Goal: Information Seeking & Learning: Learn about a topic

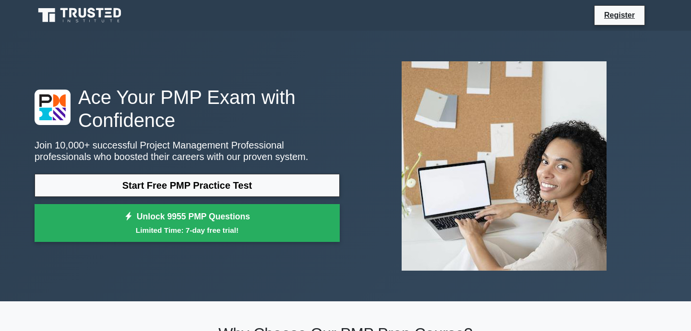
scroll to position [3, 0]
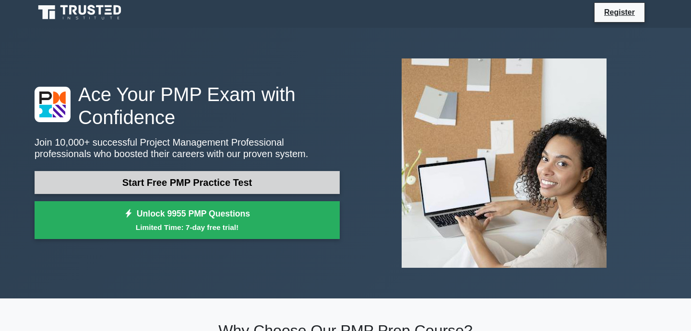
click at [237, 179] on link "Start Free PMP Practice Test" at bounding box center [187, 182] width 305 height 23
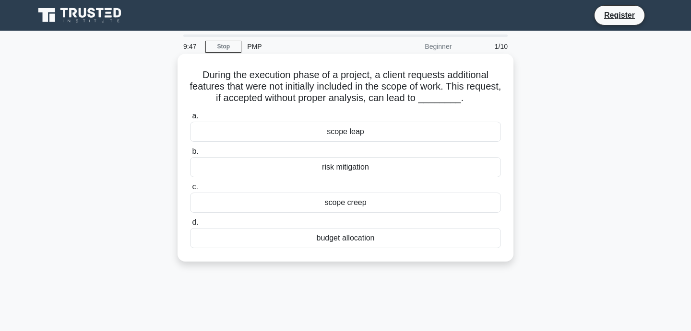
click at [475, 209] on div "scope creep" at bounding box center [345, 203] width 311 height 20
click at [190, 190] on input "c. scope creep" at bounding box center [190, 187] width 0 height 6
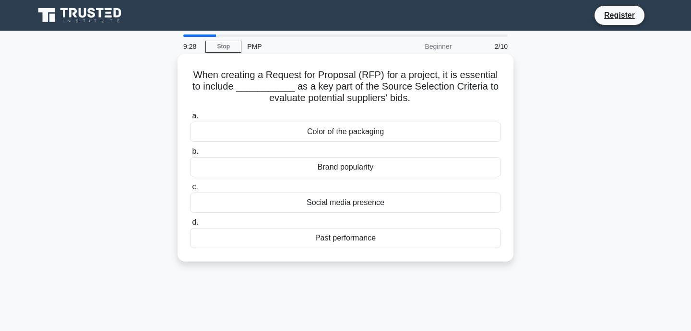
click at [370, 239] on div "Past performance" at bounding box center [345, 238] width 311 height 20
click at [190, 226] on input "d. Past performance" at bounding box center [190, 223] width 0 height 6
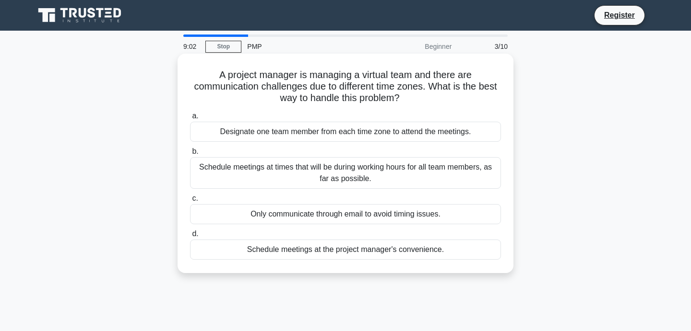
click at [407, 176] on div "Schedule meetings at times that will be during working hours for all team membe…" at bounding box center [345, 173] width 311 height 32
click at [190, 155] on input "b. Schedule meetings at times that will be during working hours for all team me…" at bounding box center [190, 152] width 0 height 6
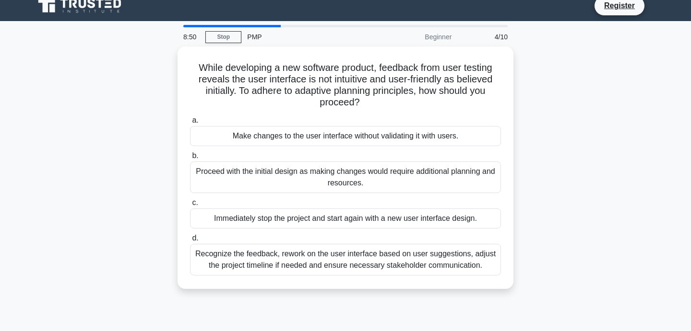
scroll to position [11, 0]
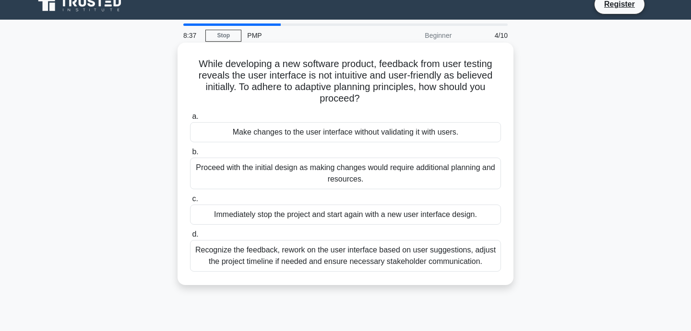
click at [461, 262] on div "Recognize the feedback, rework on the user interface based on user suggestions,…" at bounding box center [345, 256] width 311 height 32
click at [190, 238] on input "d. Recognize the feedback, rework on the user interface based on user suggestio…" at bounding box center [190, 235] width 0 height 6
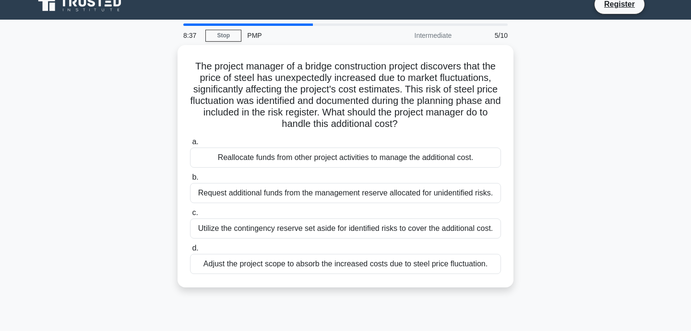
scroll to position [0, 0]
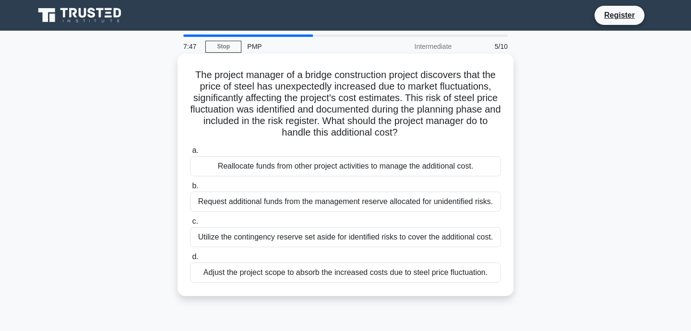
click at [451, 238] on div "Utilize the contingency reserve set aside for identified risks to cover the add…" at bounding box center [345, 237] width 311 height 20
click at [190, 225] on input "c. Utilize the contingency reserve set aside for identified risks to cover the …" at bounding box center [190, 222] width 0 height 6
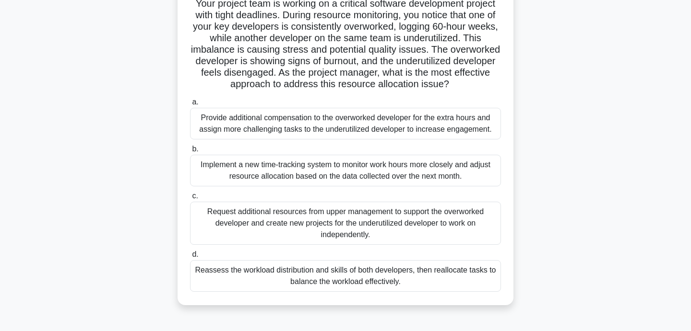
scroll to position [75, 0]
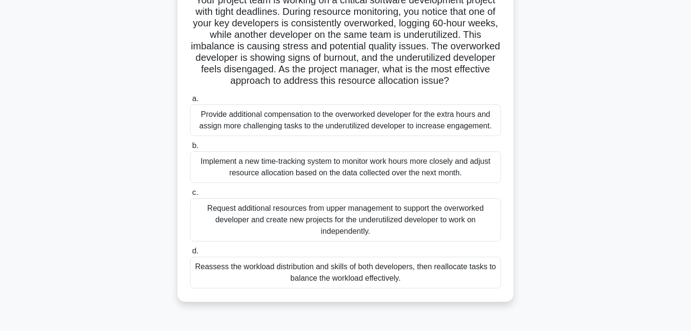
click at [460, 279] on div "Reassess the workload distribution and skills of both developers, then realloca…" at bounding box center [345, 273] width 311 height 32
click at [190, 255] on input "d. Reassess the workload distribution and skills of both developers, then reall…" at bounding box center [190, 251] width 0 height 6
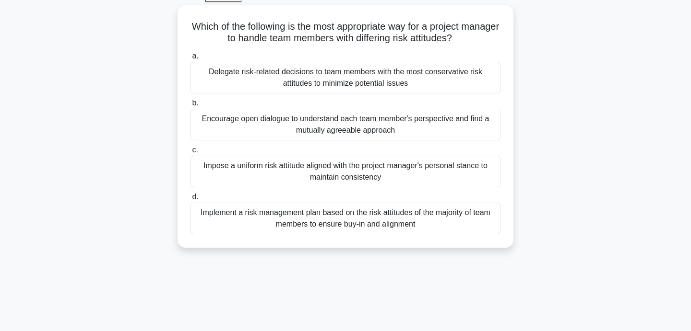
scroll to position [0, 0]
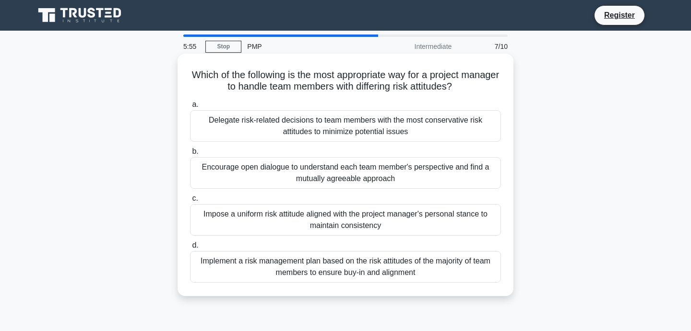
click at [459, 132] on div "Delegate risk-related decisions to team members with the most conservative risk…" at bounding box center [345, 126] width 311 height 32
click at [190, 108] on input "a. Delegate risk-related decisions to team members with the most conservative r…" at bounding box center [190, 105] width 0 height 6
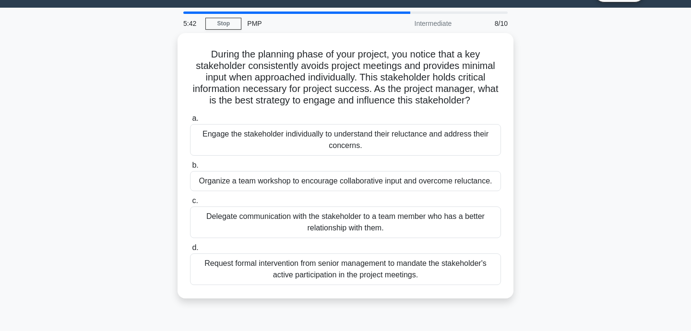
scroll to position [24, 0]
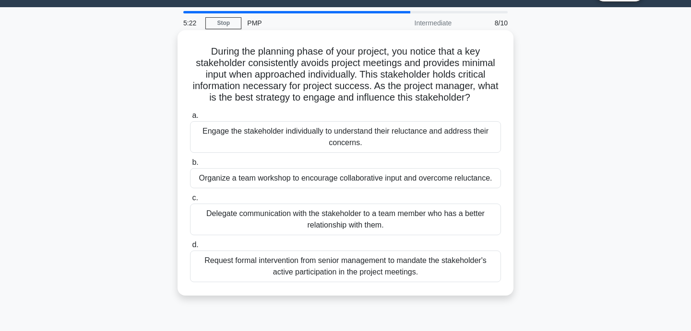
click at [433, 141] on div "Engage the stakeholder individually to understand their reluctance and address …" at bounding box center [345, 137] width 311 height 32
click at [190, 119] on input "a. Engage the stakeholder individually to understand their reluctance and addre…" at bounding box center [190, 116] width 0 height 6
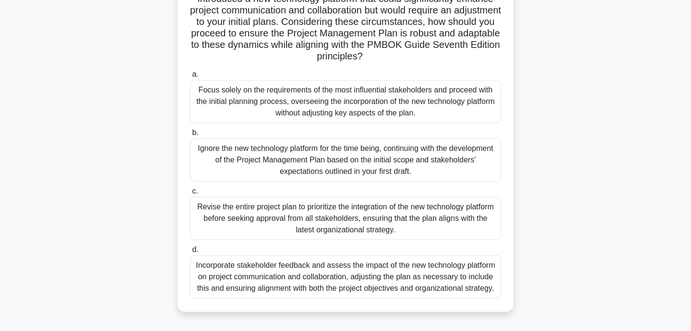
scroll to position [170, 0]
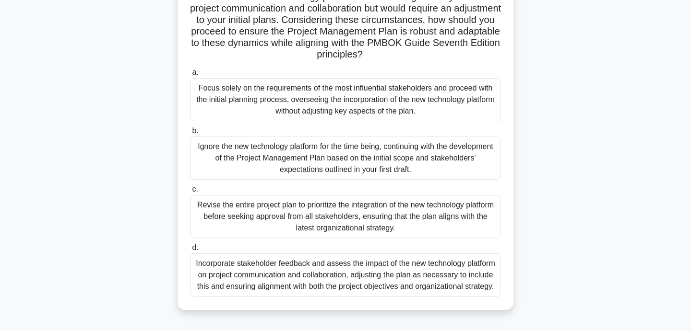
click at [452, 269] on div "Incorporate stakeholder feedback and assess the impact of the new technology pl…" at bounding box center [345, 275] width 311 height 43
click at [190, 251] on input "d. Incorporate stakeholder feedback and assess the impact of the new technology…" at bounding box center [190, 248] width 0 height 6
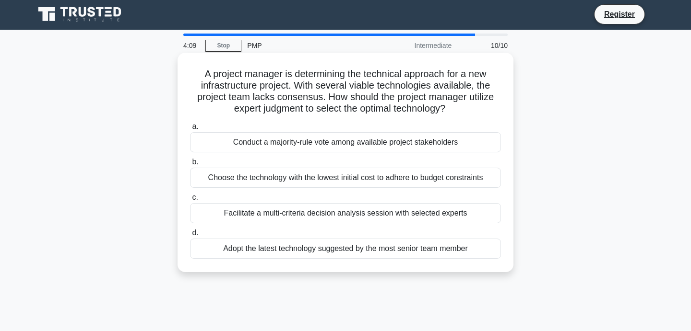
scroll to position [0, 0]
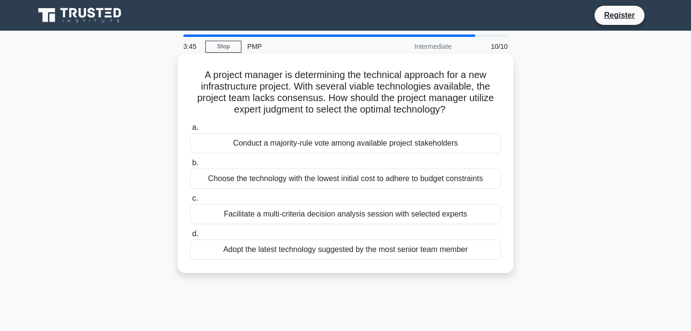
click at [467, 216] on div "Facilitate a multi-criteria decision analysis session with selected experts" at bounding box center [345, 214] width 311 height 20
click at [190, 202] on input "c. Facilitate a multi-criteria decision analysis session with selected experts" at bounding box center [190, 199] width 0 height 6
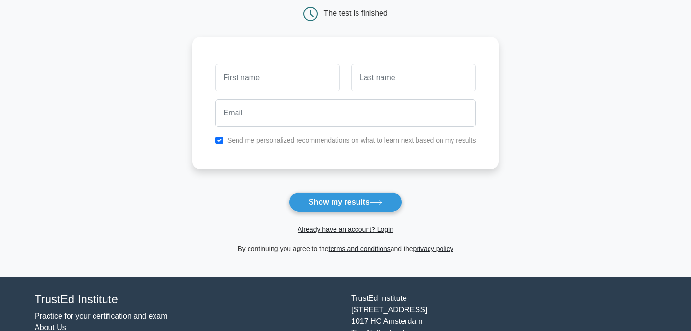
scroll to position [100, 0]
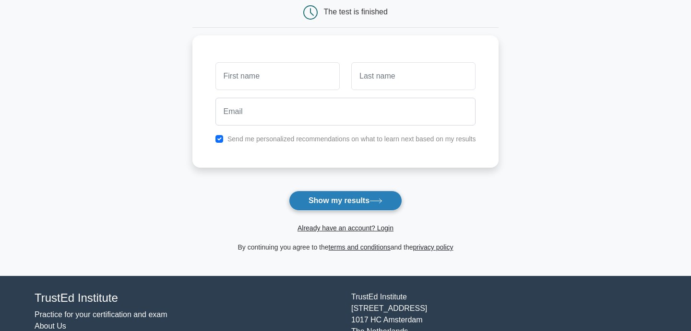
click at [390, 202] on button "Show my results" at bounding box center [345, 201] width 113 height 20
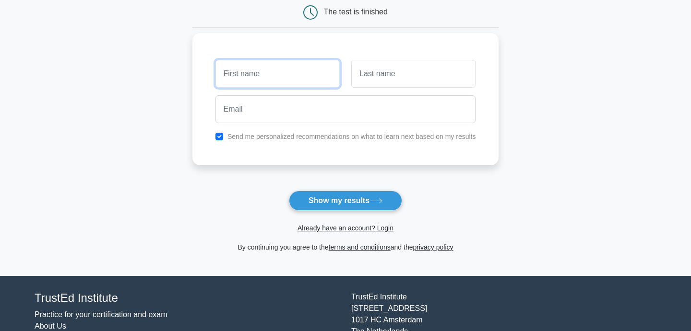
click at [298, 83] on input "text" at bounding box center [277, 74] width 124 height 28
type input "Sebastien"
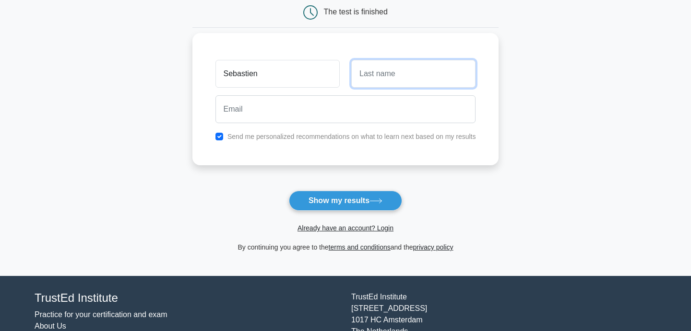
click at [380, 80] on input "text" at bounding box center [413, 74] width 124 height 28
click at [541, 156] on main "Wait, there is more! Continue to see your result The test is finished Sebastien" at bounding box center [345, 103] width 691 height 345
click at [431, 77] on input "text" at bounding box center [413, 74] width 124 height 28
type input "Dupouy"
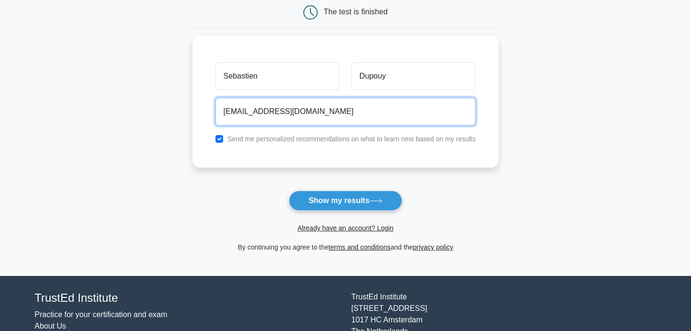
type input "srdupouy@mail.com"
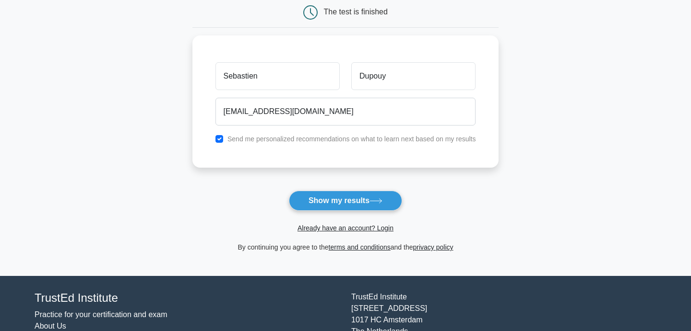
click at [560, 105] on main "Wait, there is more! Continue to see your result The test is finished Sebastien" at bounding box center [345, 103] width 691 height 345
click at [434, 138] on label "Send me personalized recommendations on what to learn next based on my results" at bounding box center [351, 137] width 248 height 8
click at [220, 137] on input "checkbox" at bounding box center [219, 137] width 8 height 8
checkbox input "false"
click at [320, 205] on button "Show my results" at bounding box center [345, 201] width 113 height 20
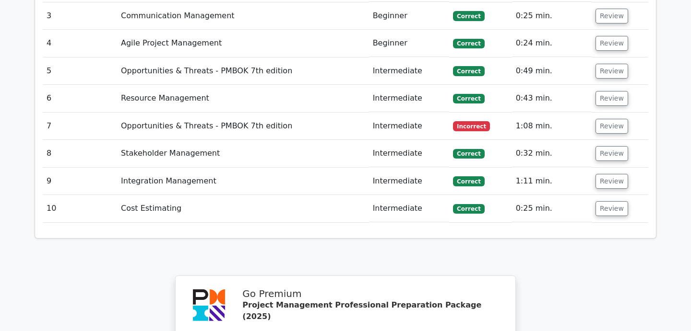
scroll to position [1424, 0]
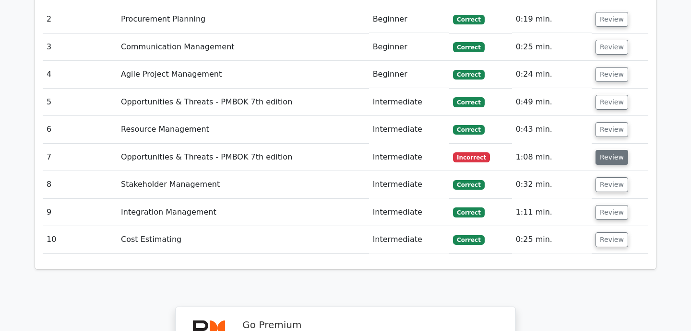
click at [615, 150] on button "Review" at bounding box center [611, 157] width 33 height 15
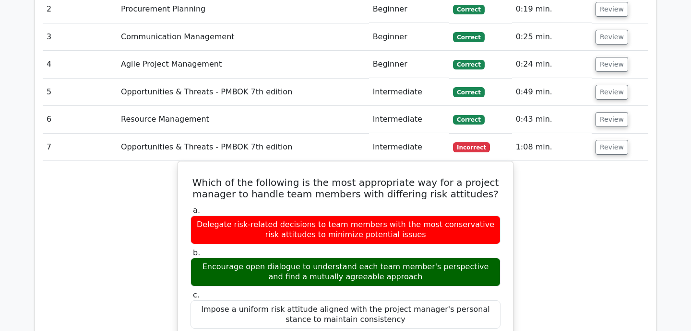
scroll to position [1435, 0]
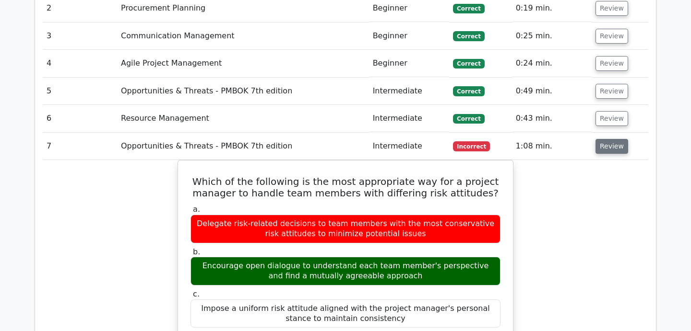
click at [601, 139] on button "Review" at bounding box center [611, 146] width 33 height 15
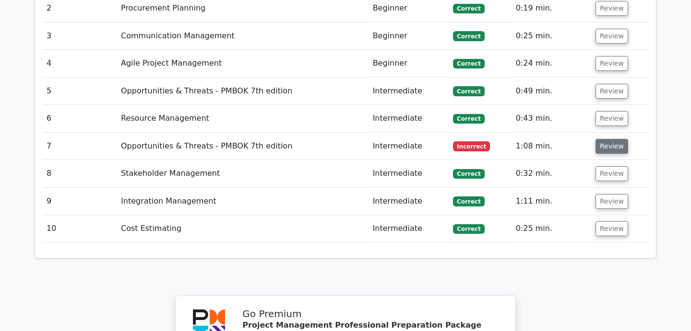
click at [600, 139] on button "Review" at bounding box center [611, 146] width 33 height 15
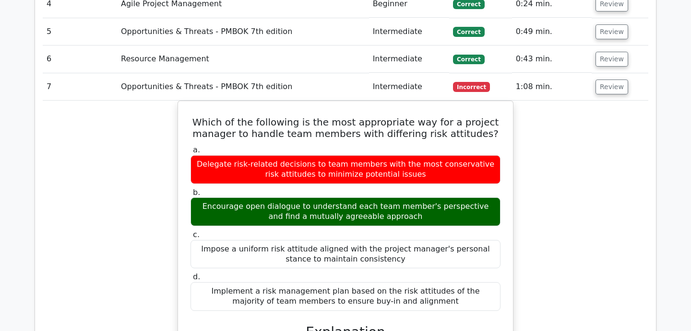
scroll to position [1496, 0]
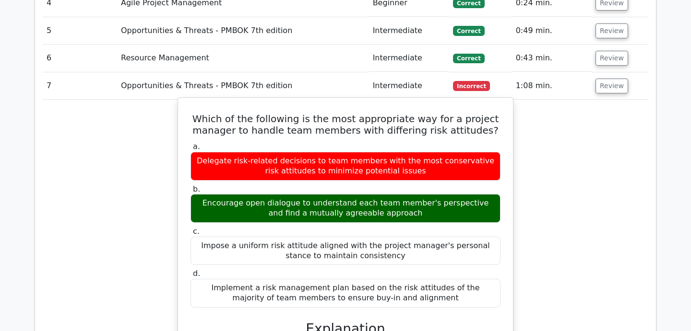
click at [463, 194] on div "Encourage open dialogue to understand each team member's perspective and find a…" at bounding box center [345, 208] width 310 height 29
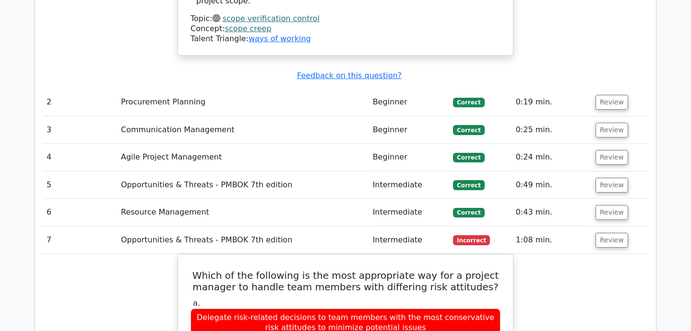
scroll to position [1342, 0]
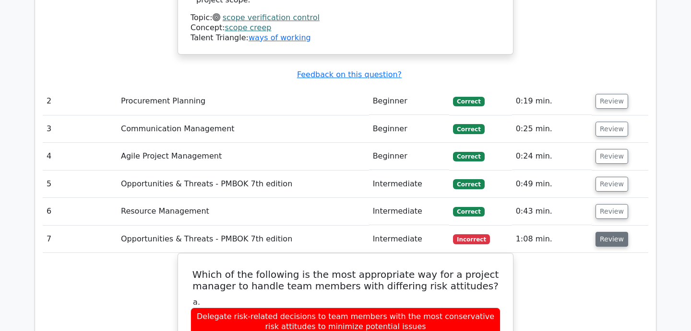
click at [603, 232] on button "Review" at bounding box center [611, 239] width 33 height 15
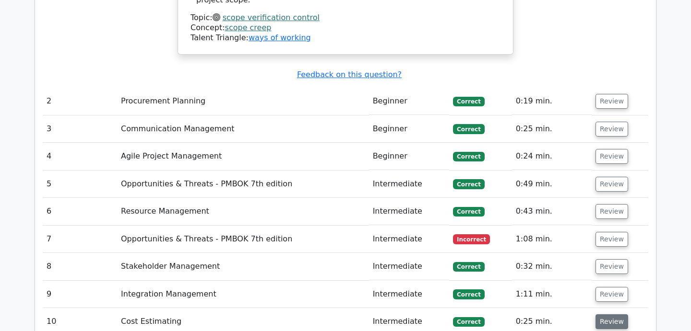
click at [605, 315] on button "Review" at bounding box center [611, 322] width 33 height 15
click at [610, 287] on button "Review" at bounding box center [611, 294] width 33 height 15
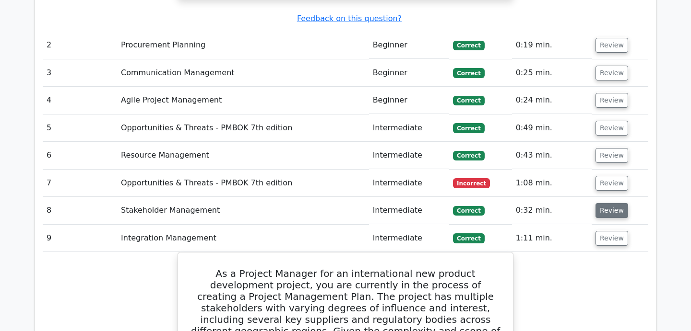
scroll to position [1400, 0]
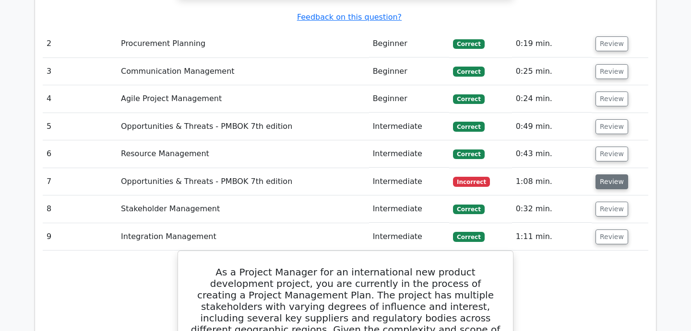
click at [613, 175] on button "Review" at bounding box center [611, 182] width 33 height 15
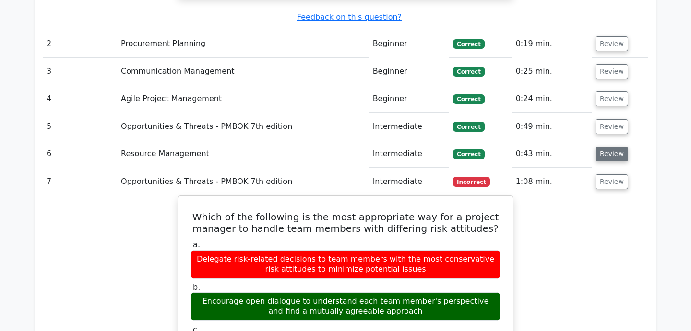
click at [608, 147] on button "Review" at bounding box center [611, 154] width 33 height 15
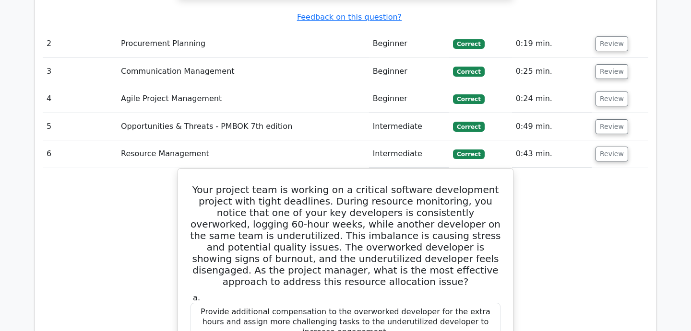
click at [611, 147] on button "Review" at bounding box center [611, 154] width 33 height 15
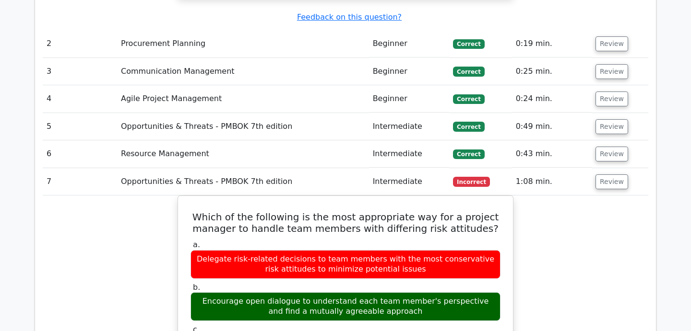
click at [611, 168] on td "Review" at bounding box center [619, 181] width 57 height 27
click at [611, 175] on button "Review" at bounding box center [611, 182] width 33 height 15
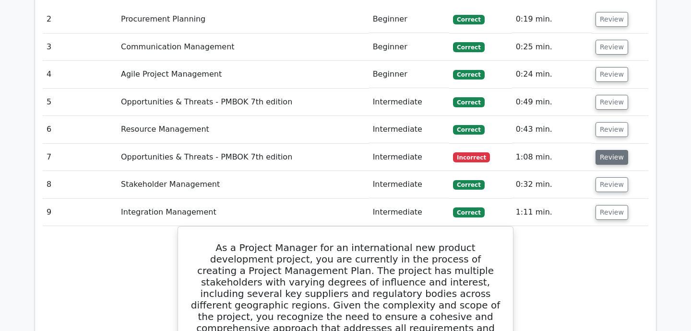
scroll to position [1380, 0]
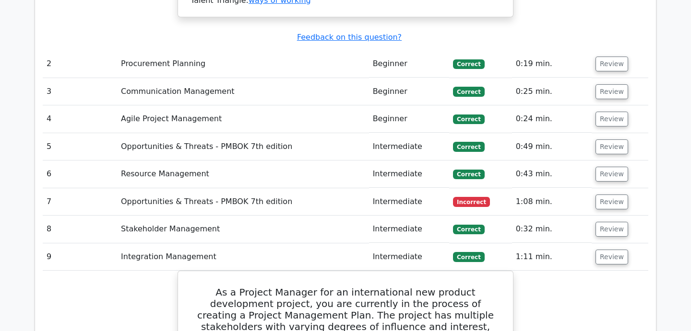
click at [647, 244] on td "Review" at bounding box center [619, 257] width 57 height 27
